Goal: Check status: Check status

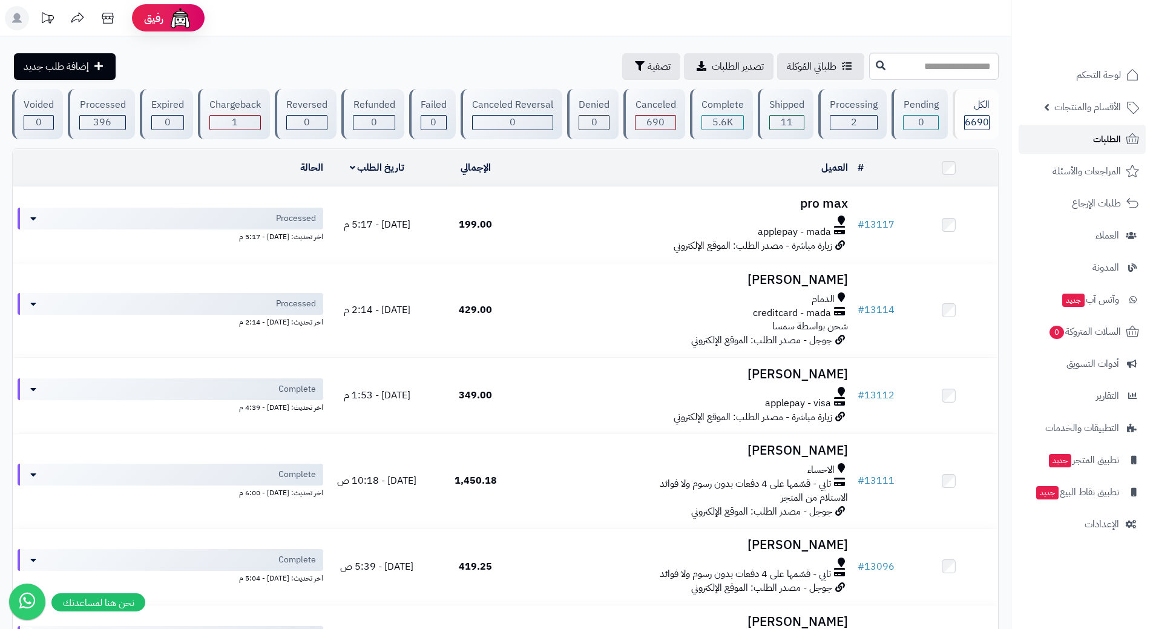
click at [1061, 133] on link "الطلبات" at bounding box center [1081, 139] width 127 height 29
click at [1058, 137] on link "الطلبات" at bounding box center [1081, 139] width 127 height 29
click at [1040, 144] on link "الطلبات" at bounding box center [1081, 139] width 127 height 29
click at [1070, 139] on link "الطلبات" at bounding box center [1081, 139] width 127 height 29
click at [1052, 139] on link "الطلبات" at bounding box center [1081, 139] width 127 height 29
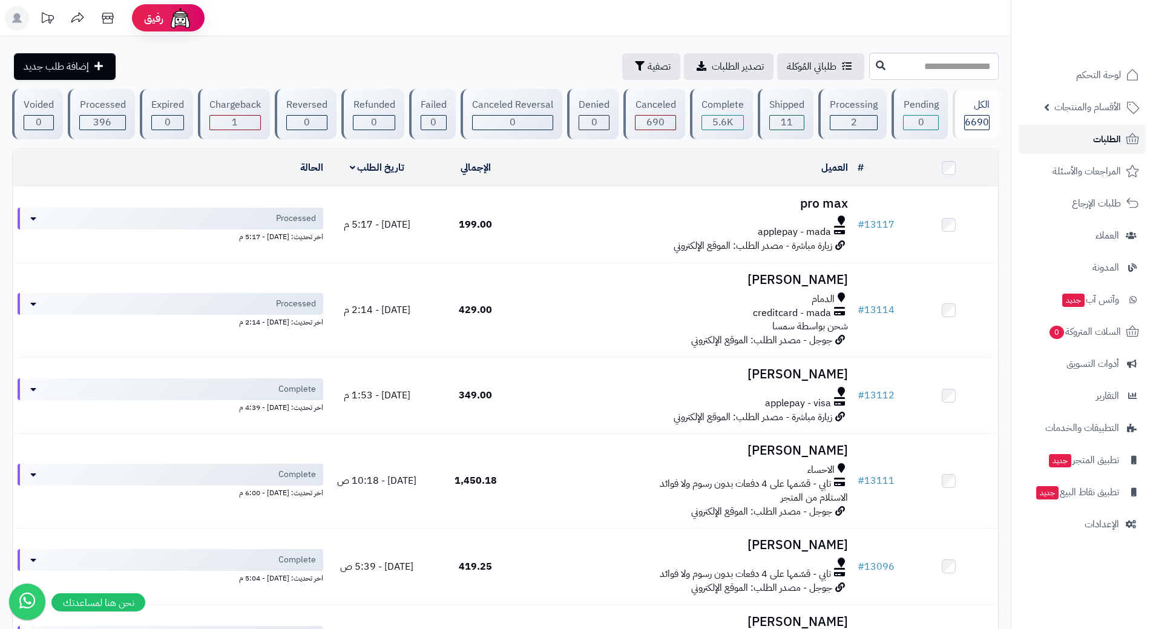
click at [1122, 139] on link "الطلبات" at bounding box center [1081, 139] width 127 height 29
click at [916, 66] on input "text" at bounding box center [933, 66] width 129 height 27
type input "*****"
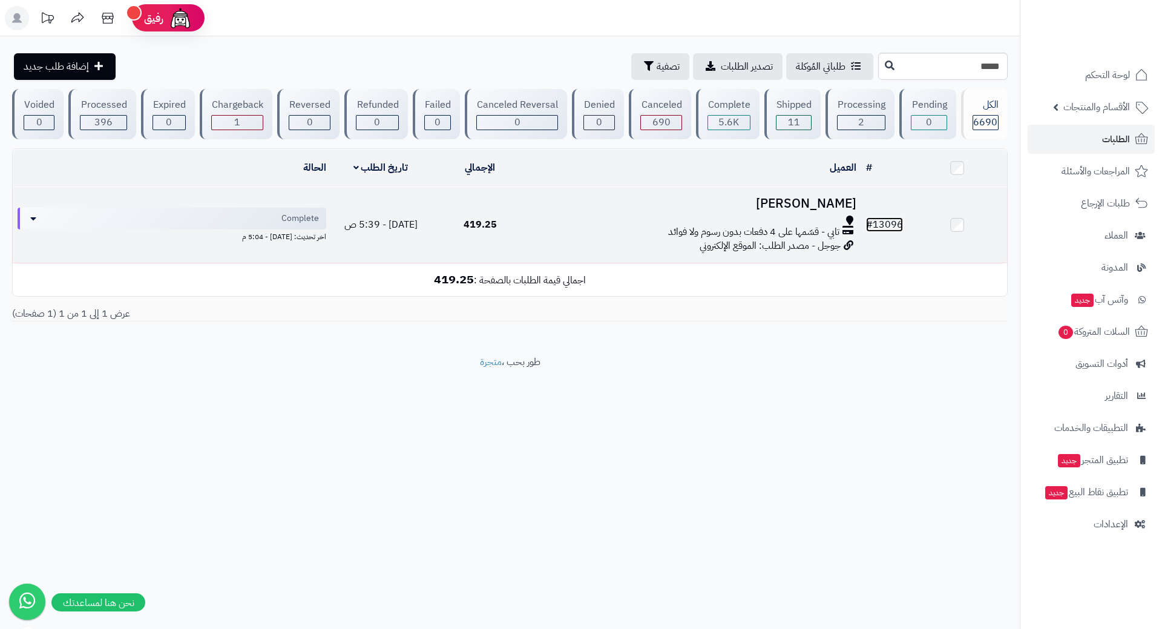
click at [885, 220] on link "# 13096" at bounding box center [884, 224] width 37 height 15
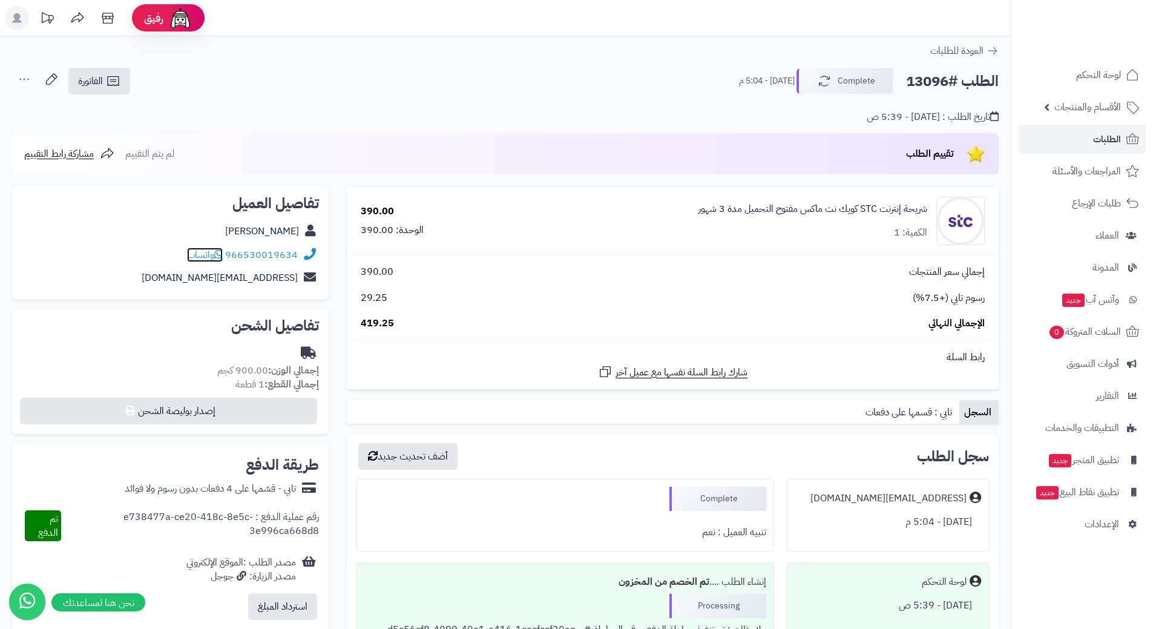
click at [217, 253] on icon at bounding box center [218, 254] width 8 height 10
